Goal: Information Seeking & Learning: Learn about a topic

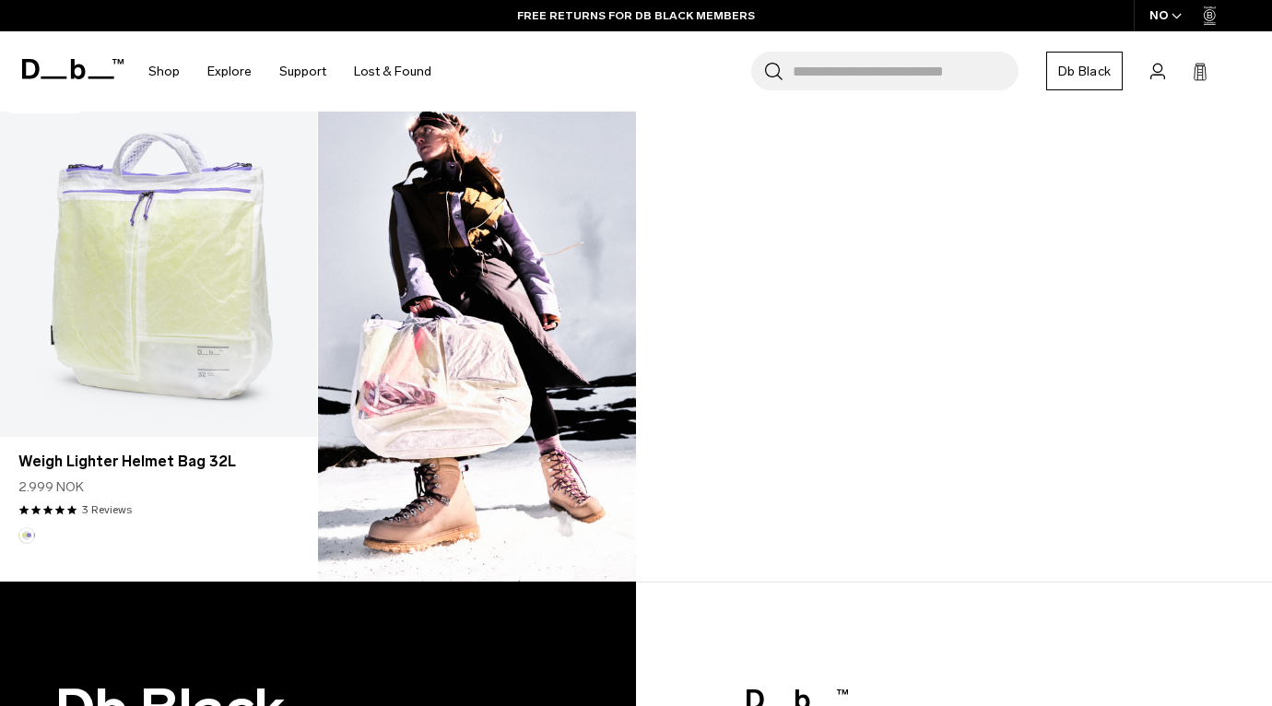
scroll to position [1567, 0]
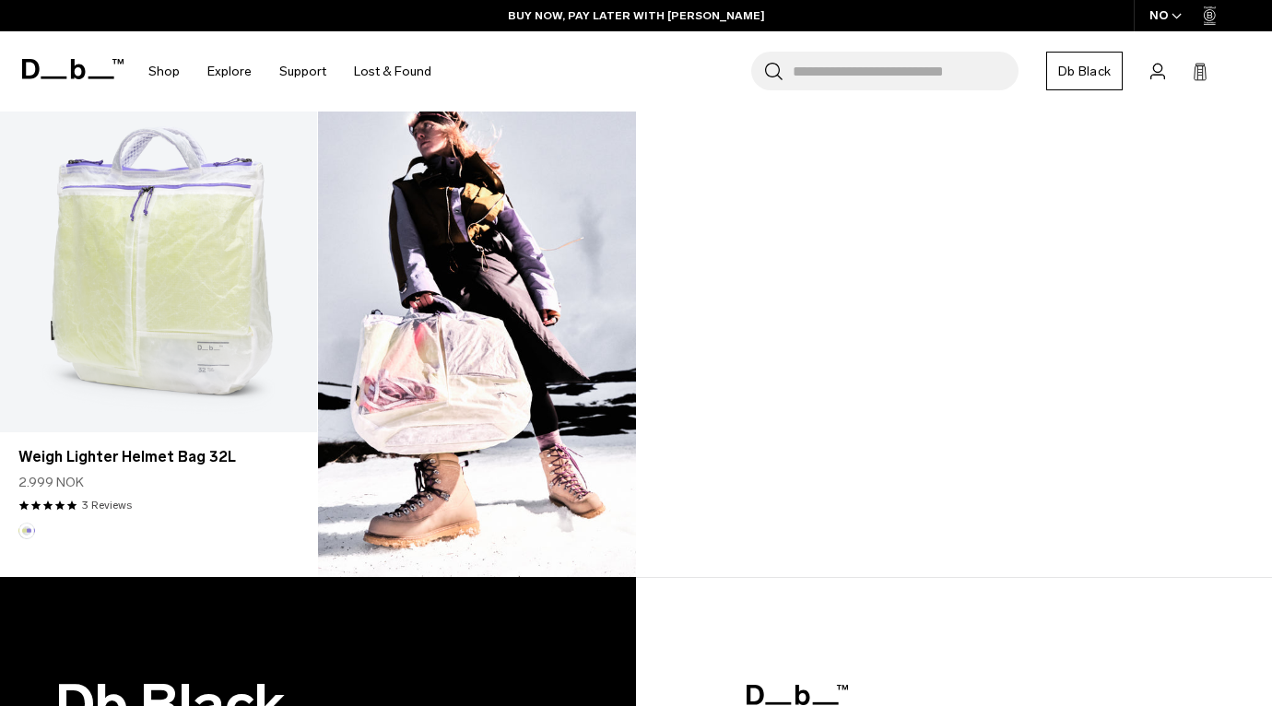
click at [516, 425] on img at bounding box center [477, 328] width 318 height 497
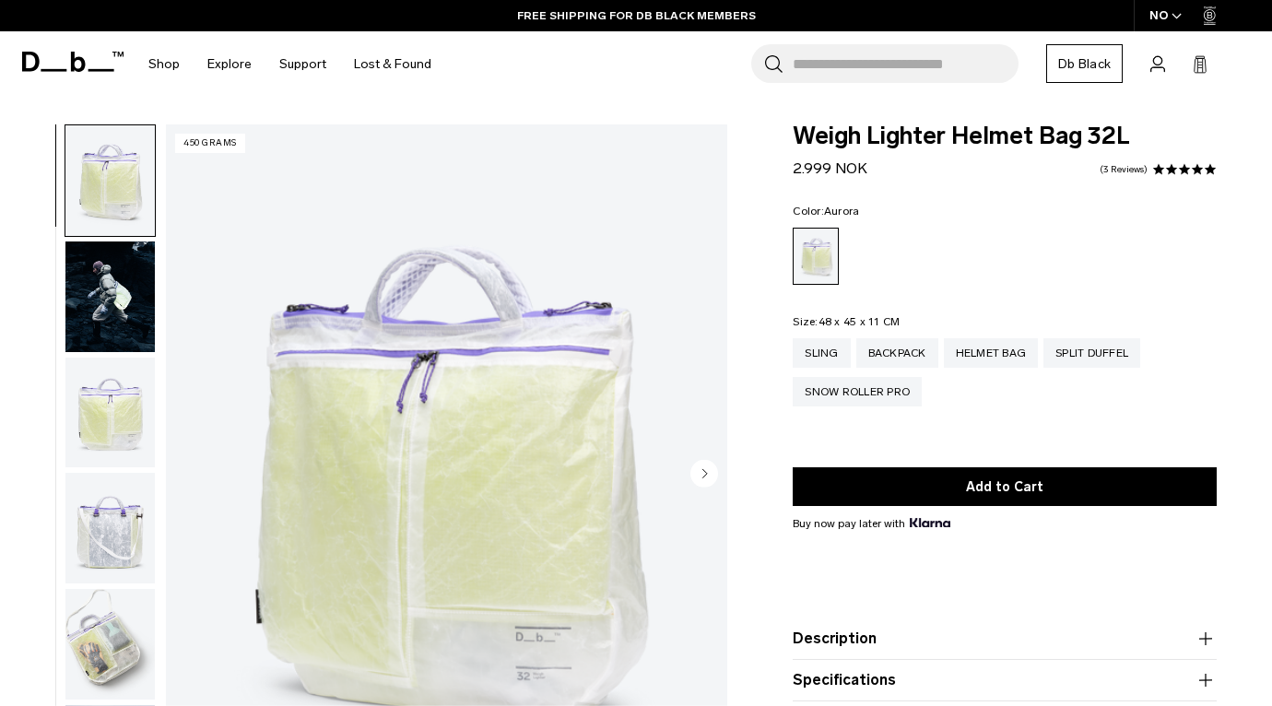
click at [127, 422] on img "button" at bounding box center [109, 413] width 89 height 111
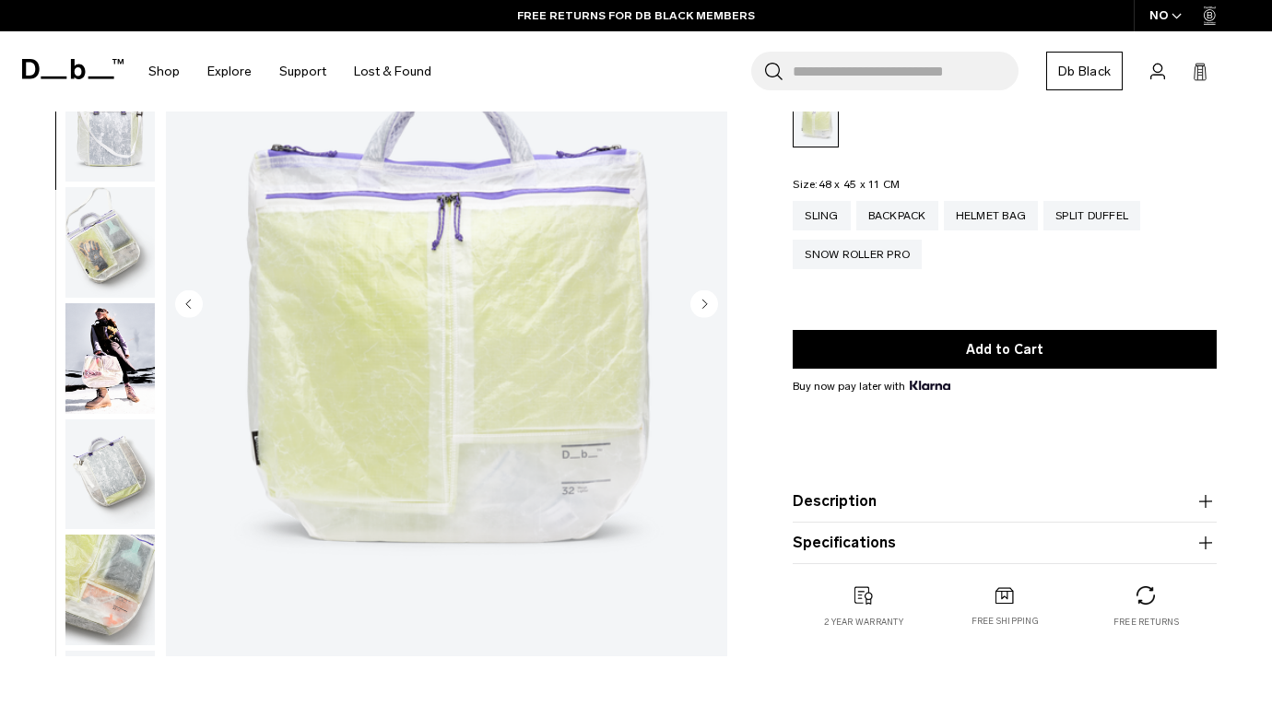
scroll to position [171, 0]
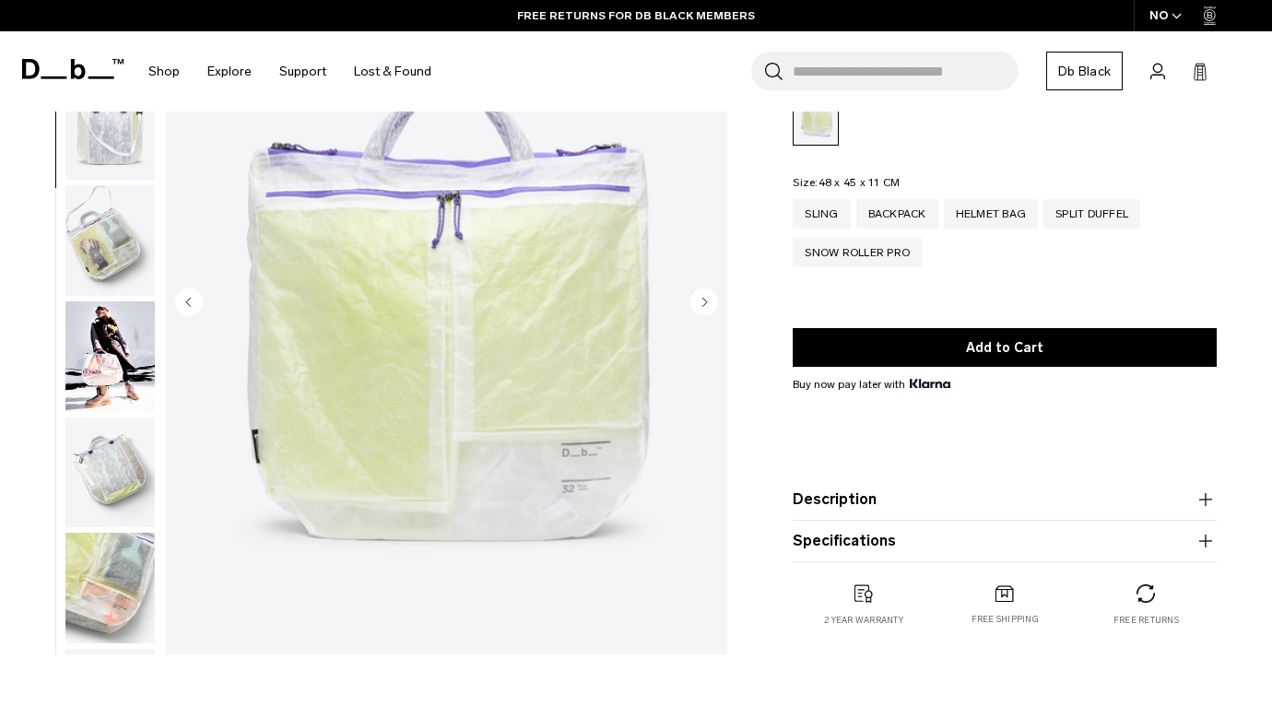
click at [119, 380] on img "button" at bounding box center [109, 356] width 89 height 111
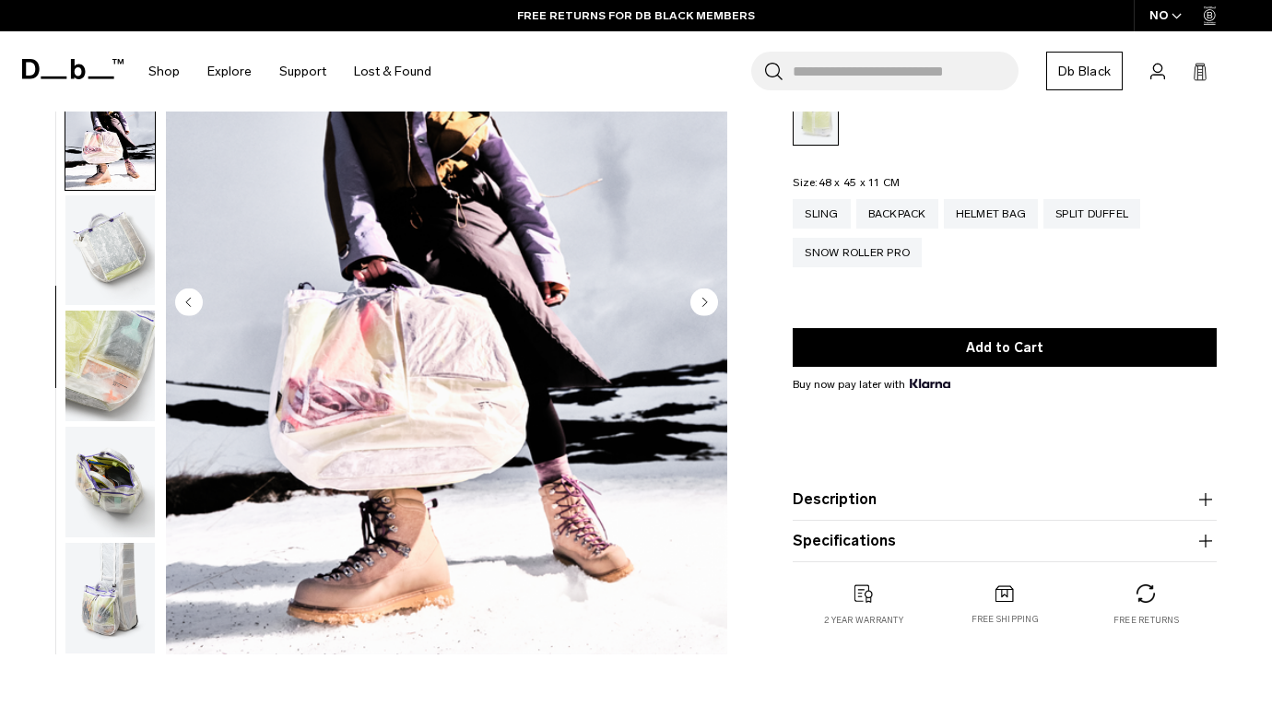
scroll to position [454, 0]
click at [108, 492] on img "button" at bounding box center [109, 482] width 89 height 111
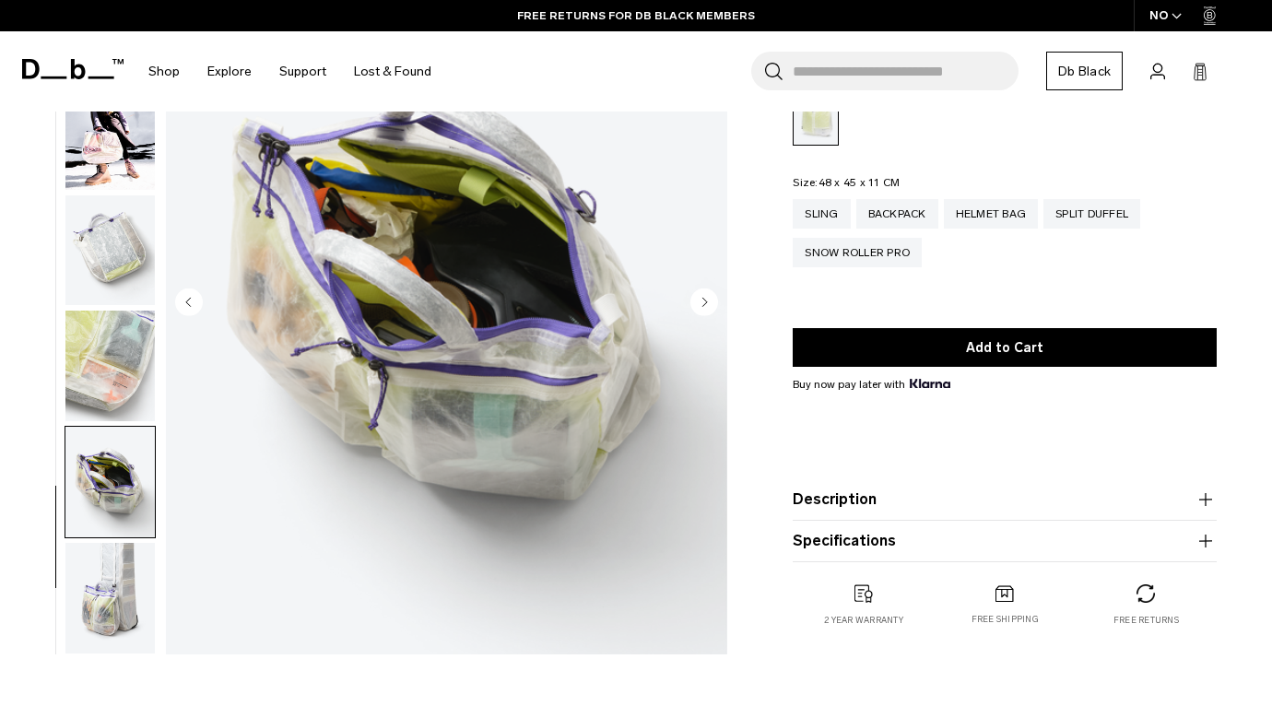
click at [116, 597] on img "button" at bounding box center [109, 598] width 89 height 111
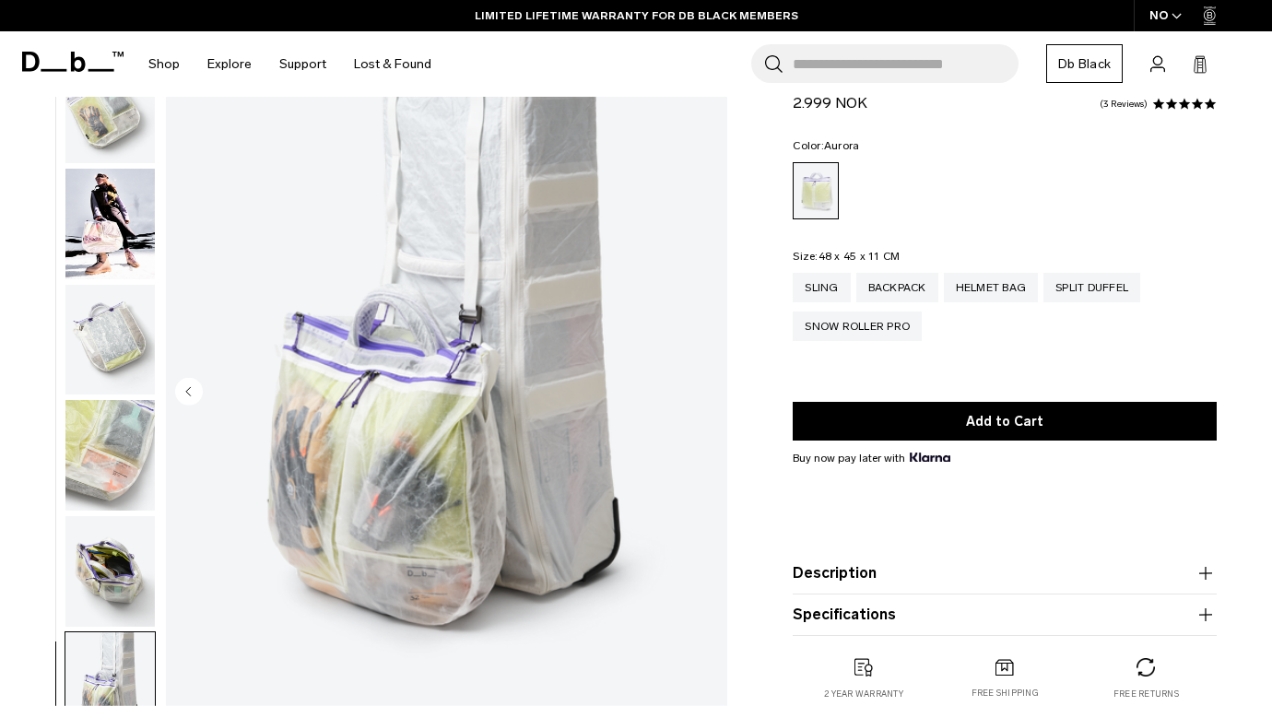
scroll to position [33, 0]
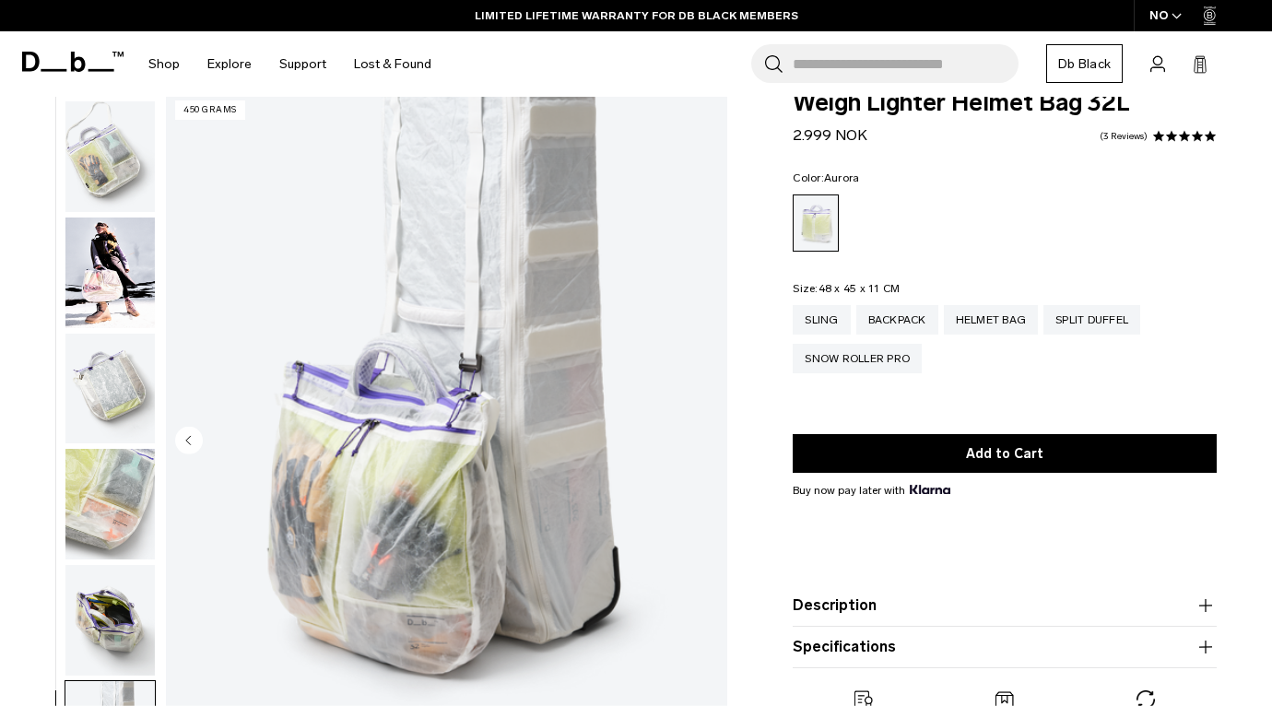
click at [111, 275] on img "button" at bounding box center [109, 272] width 89 height 111
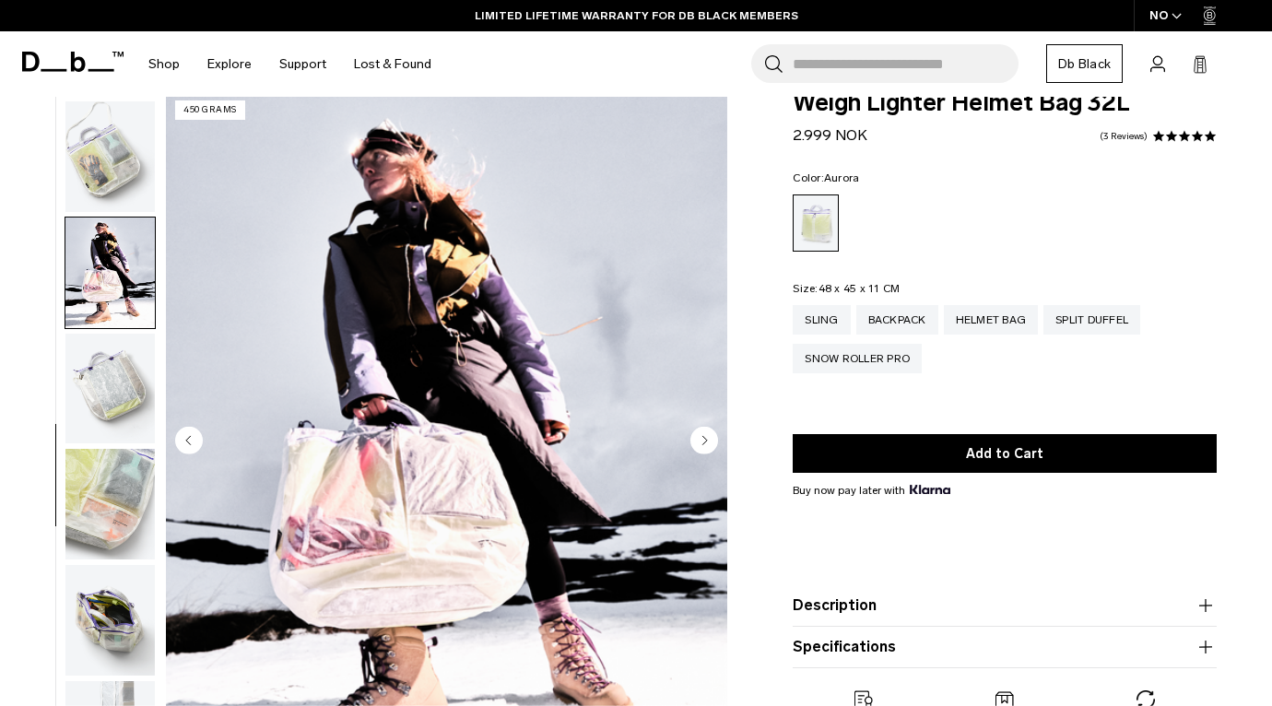
click at [94, 158] on img "button" at bounding box center [109, 156] width 89 height 111
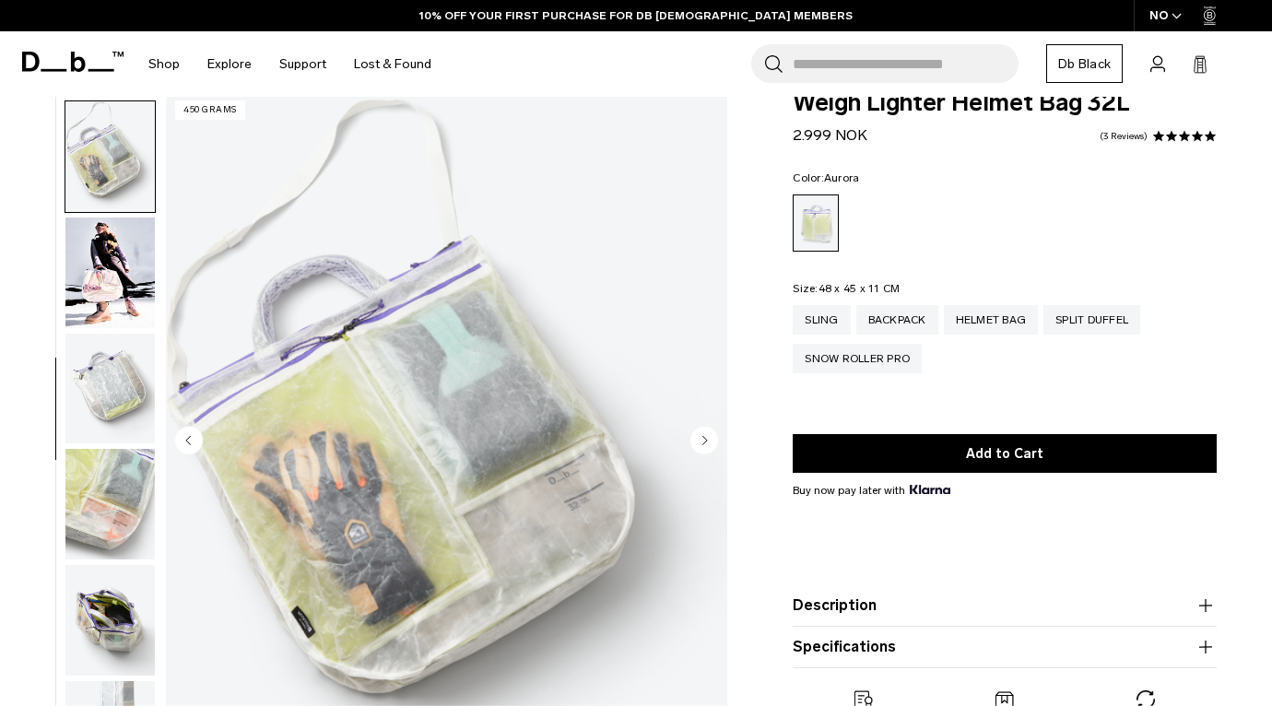
click at [116, 475] on img "button" at bounding box center [109, 504] width 89 height 111
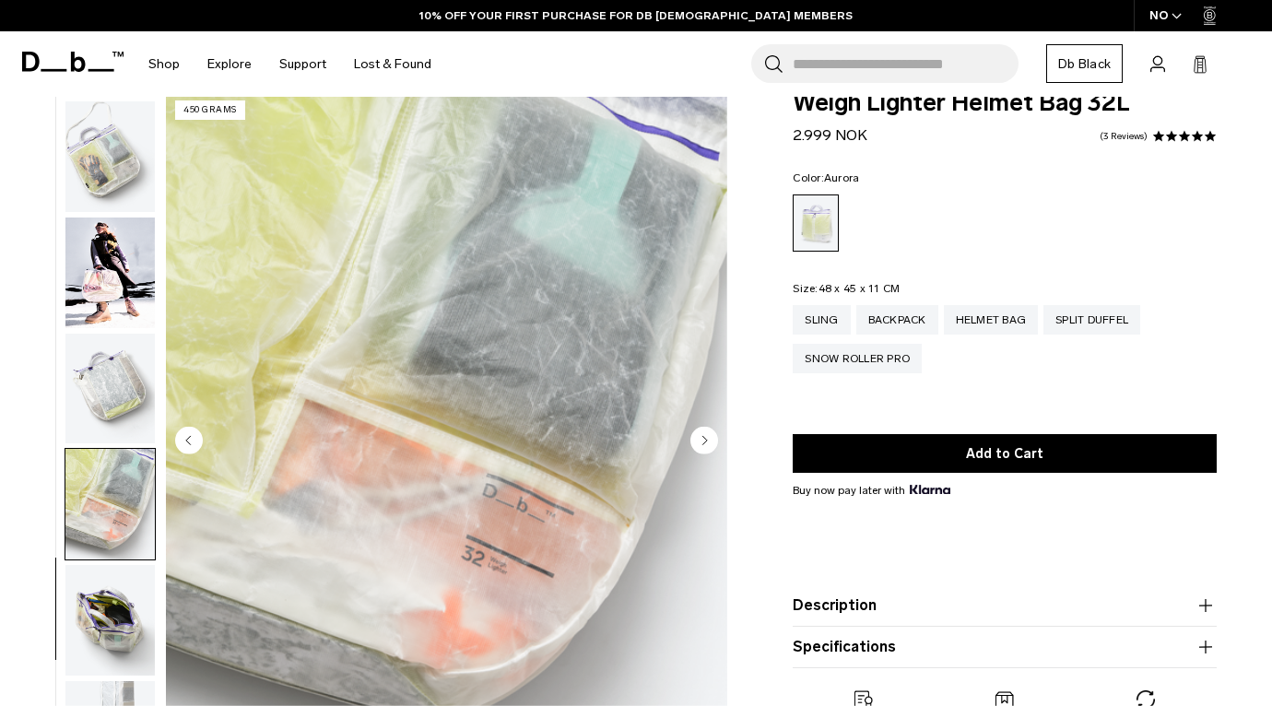
click at [111, 630] on img "button" at bounding box center [109, 620] width 89 height 111
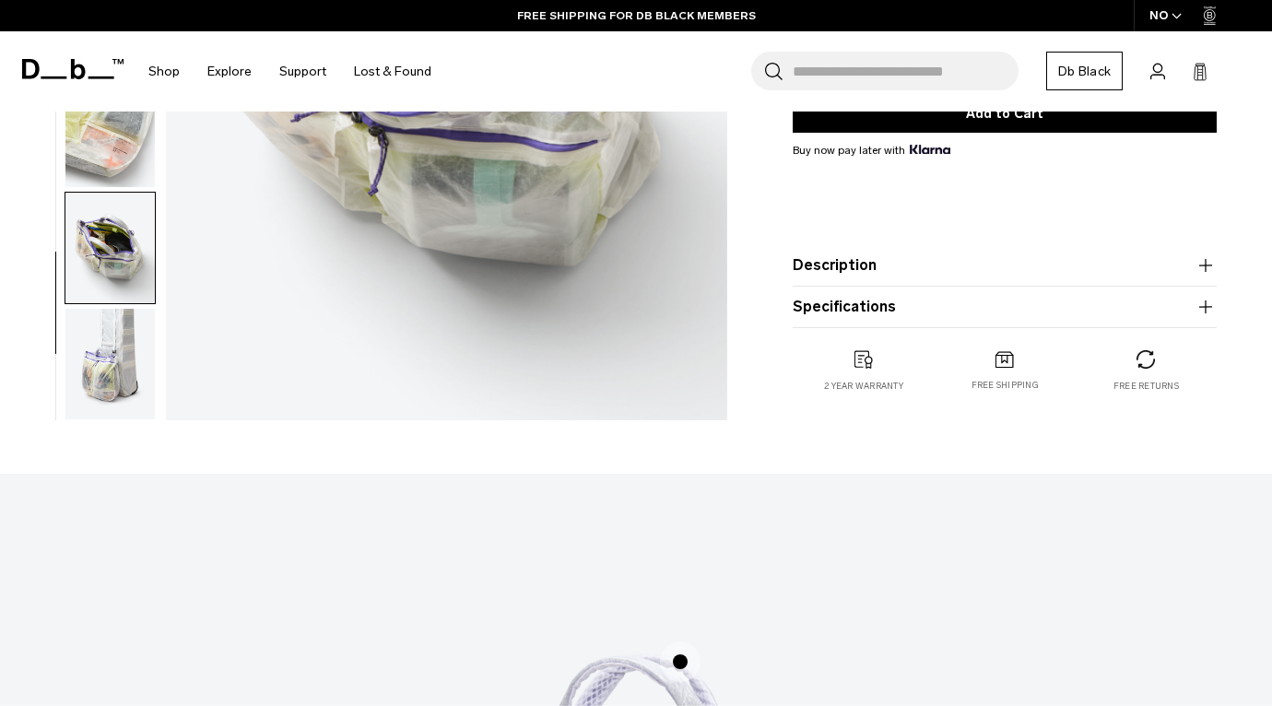
scroll to position [440, 0]
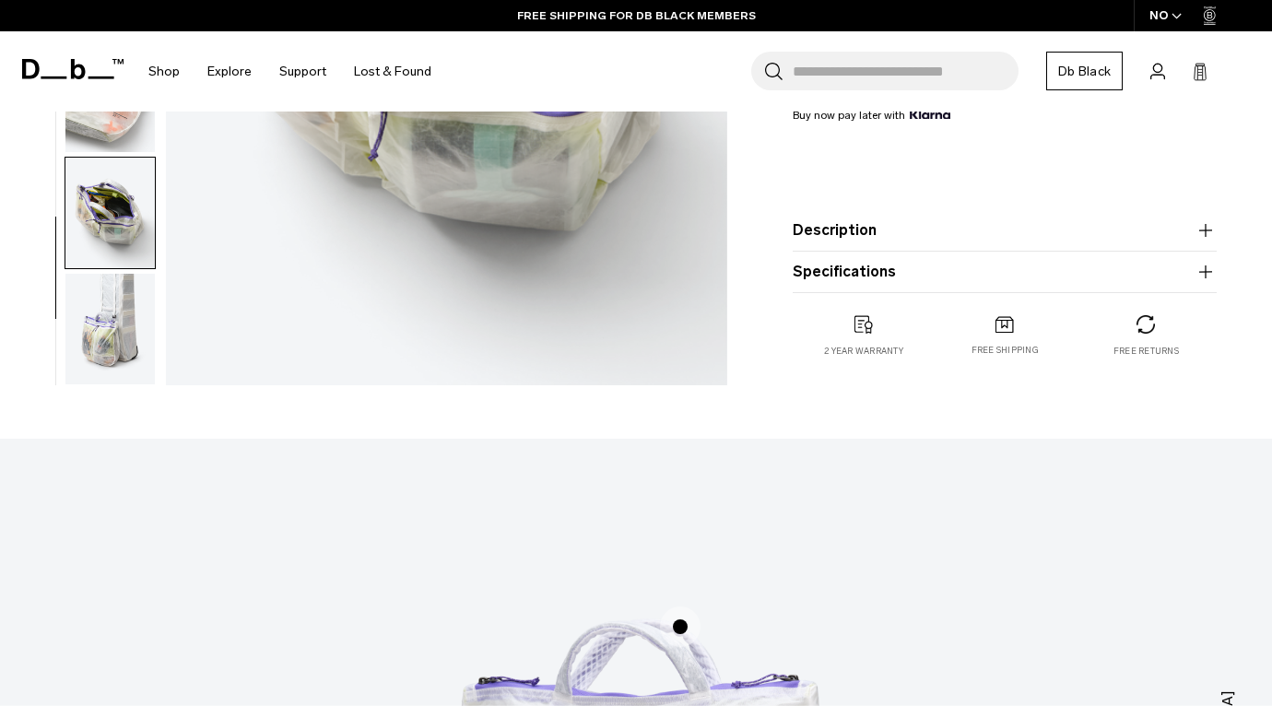
click at [106, 332] on img "button" at bounding box center [109, 329] width 89 height 111
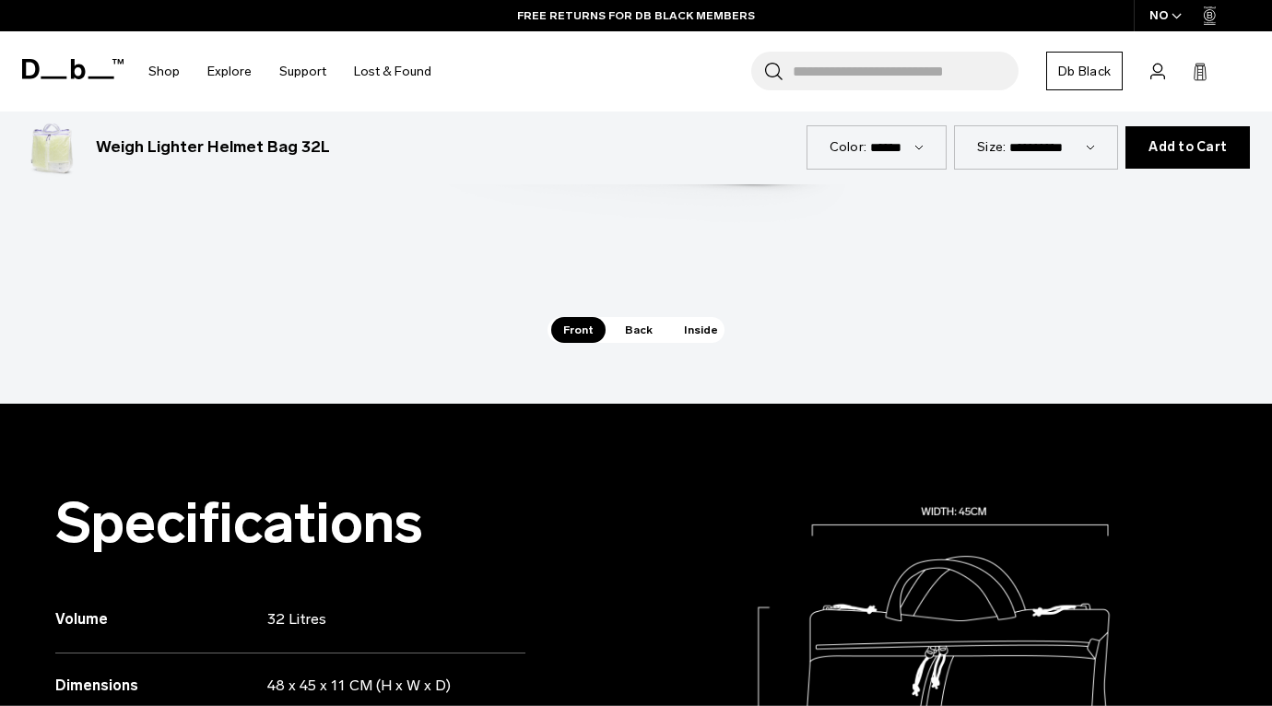
scroll to position [1409, 0]
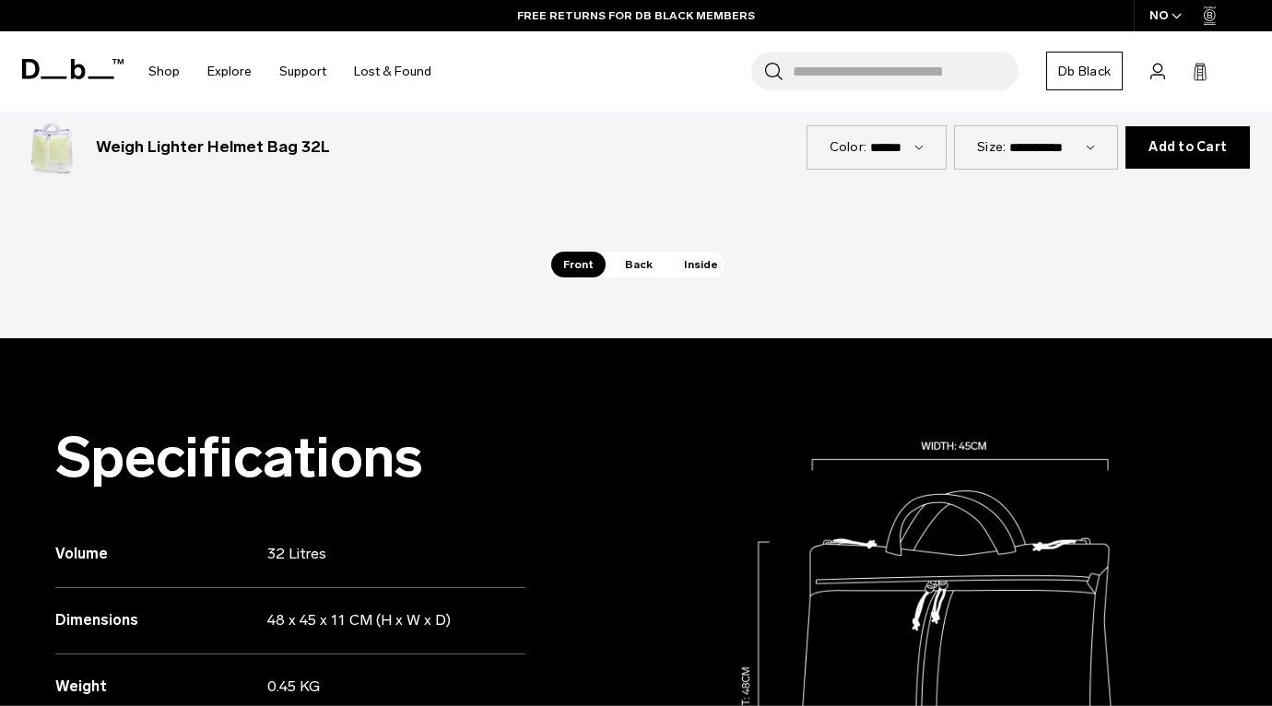
click at [628, 263] on span "Back" at bounding box center [639, 265] width 52 height 26
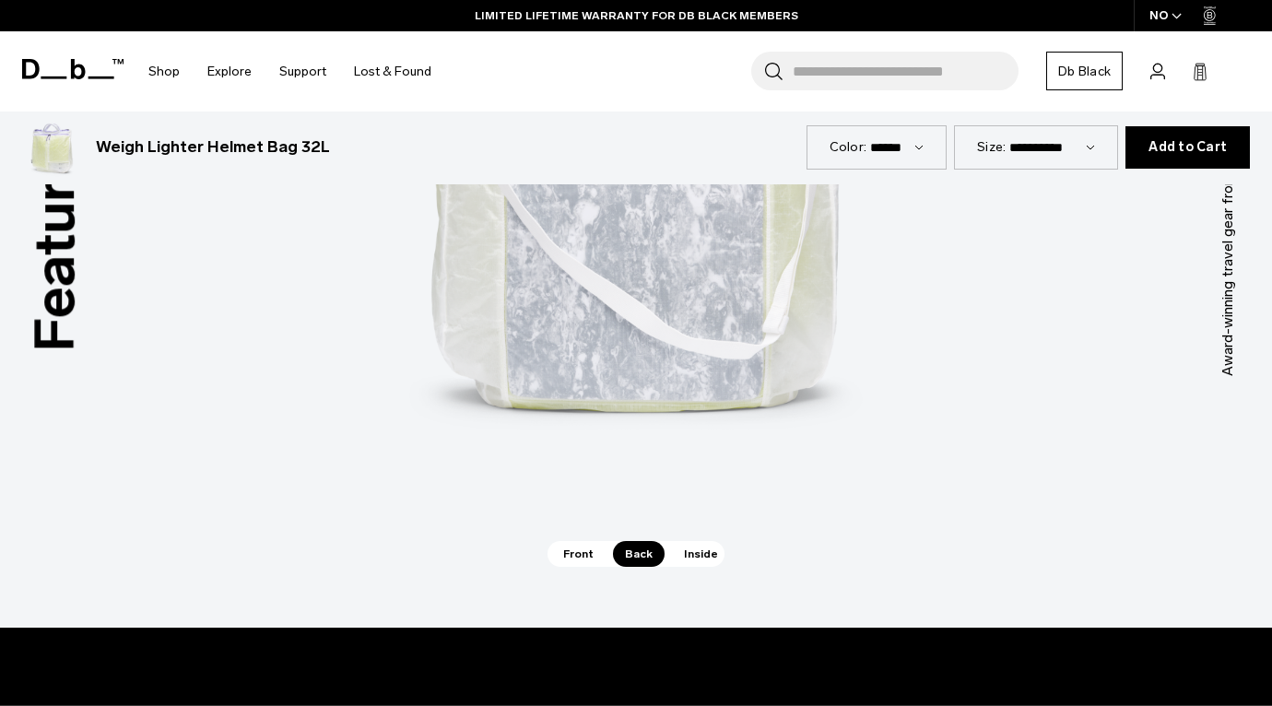
scroll to position [1137, 0]
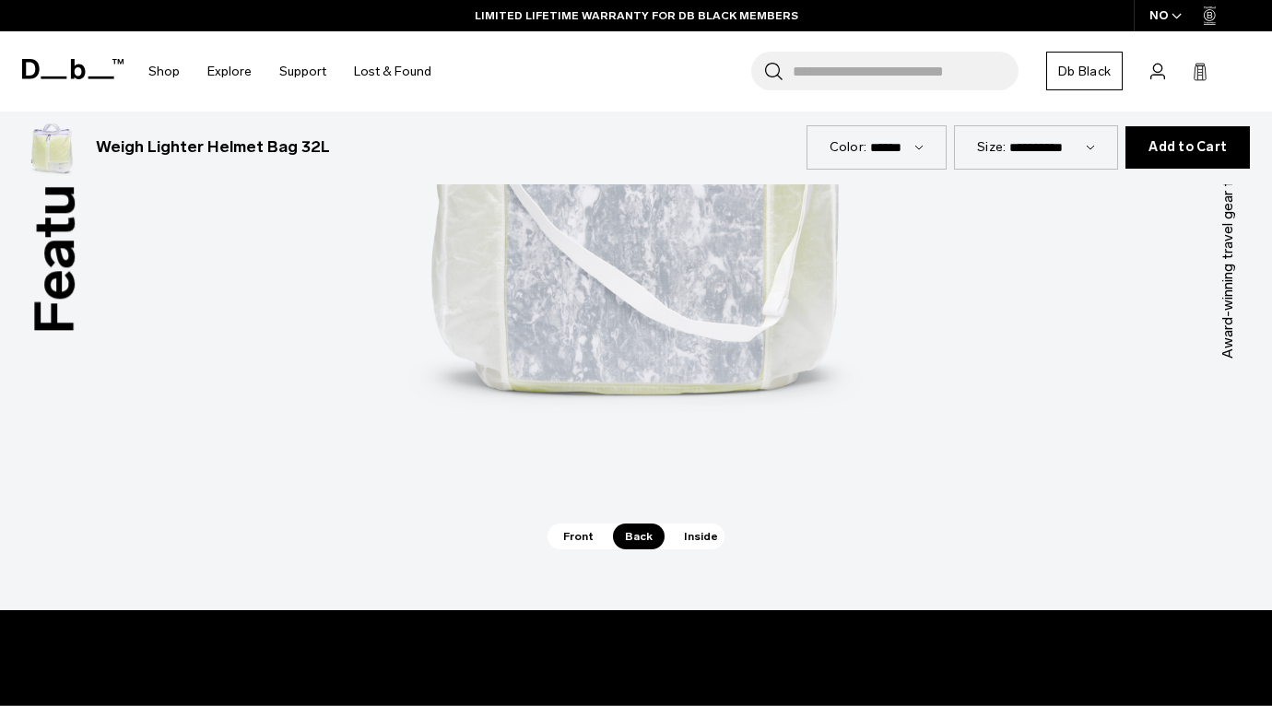
click at [581, 534] on span "Front" at bounding box center [578, 536] width 54 height 26
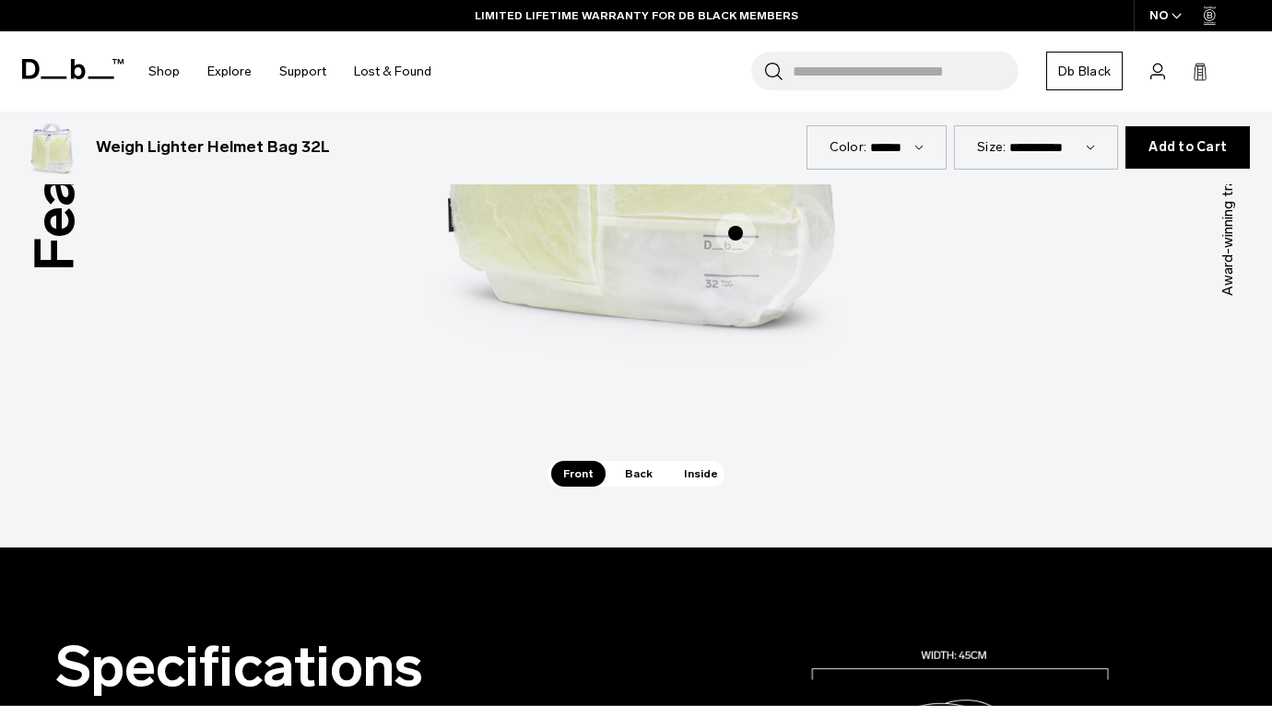
scroll to position [1212, 0]
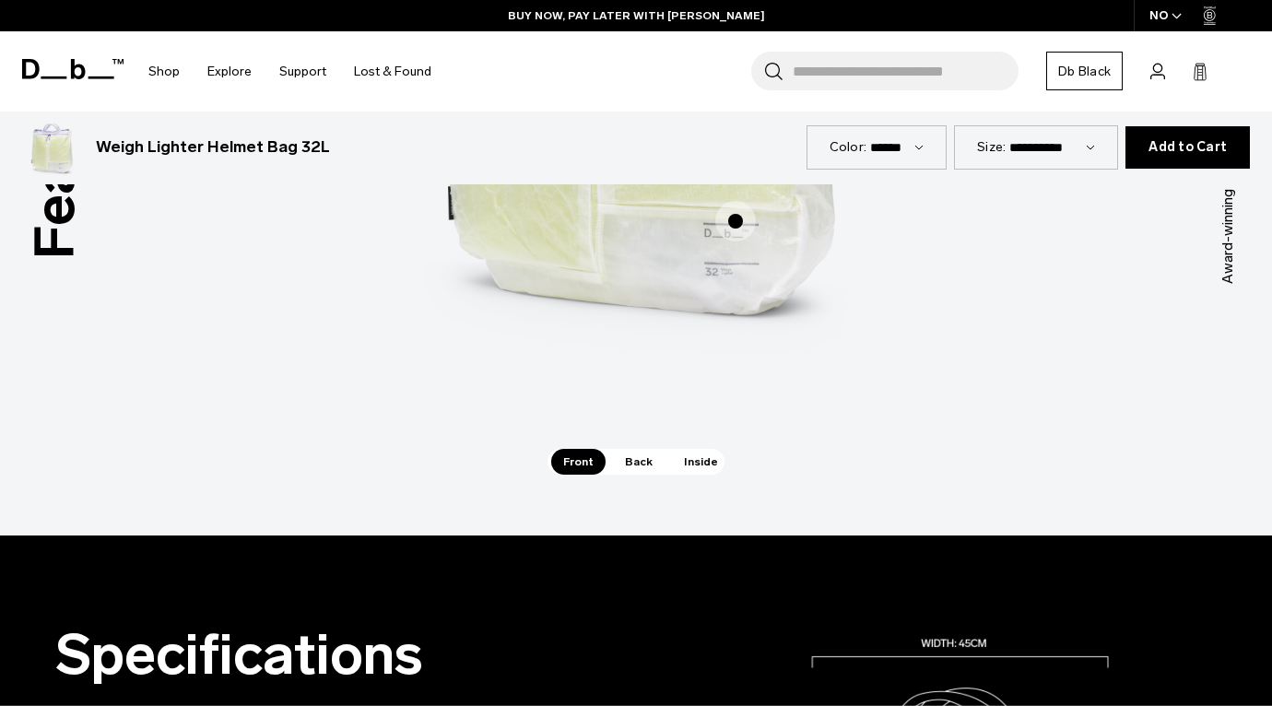
click at [692, 464] on span "Inside" at bounding box center [701, 462] width 58 height 26
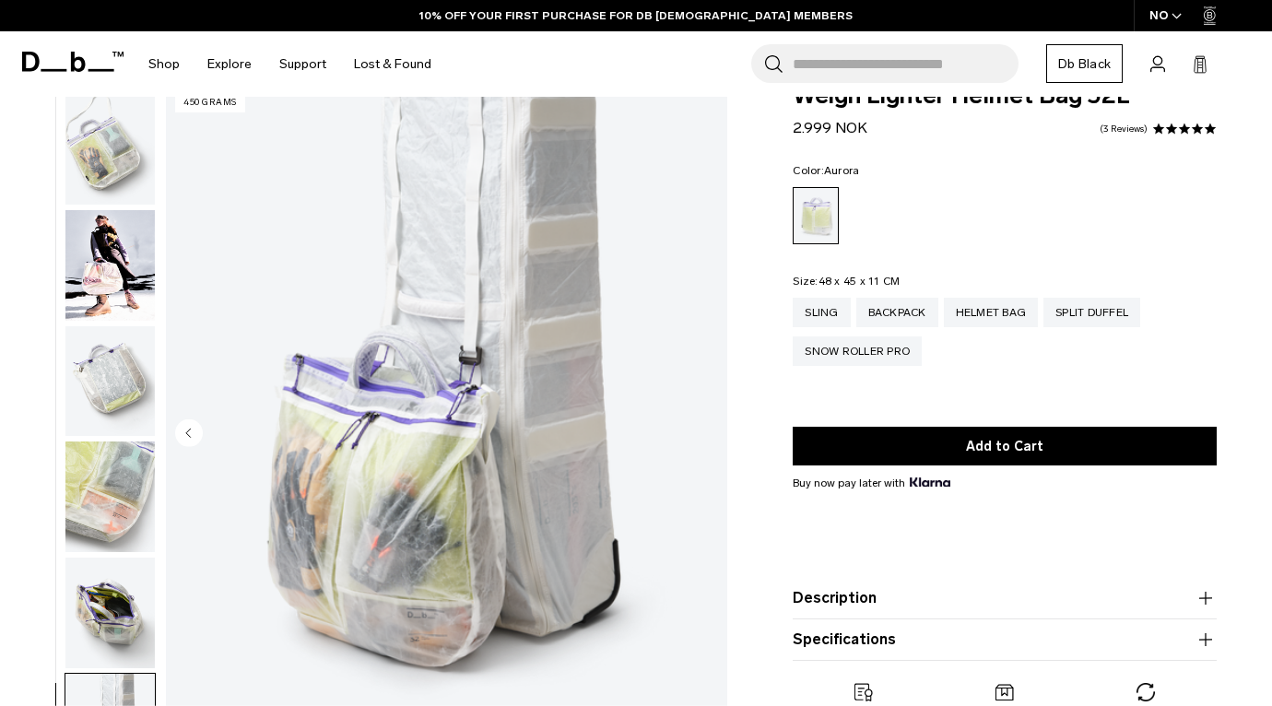
scroll to position [0, 0]
